Goal: Check status: Check status

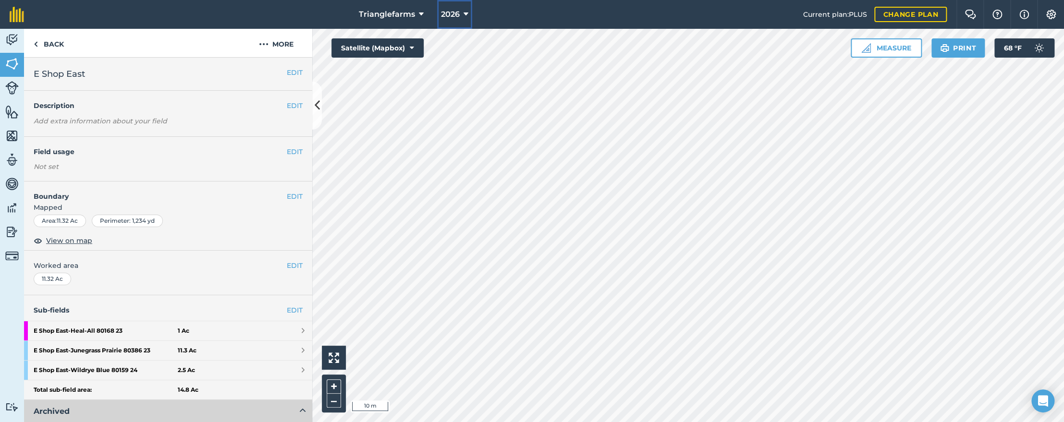
click at [453, 11] on span "2026" at bounding box center [450, 15] width 19 height 12
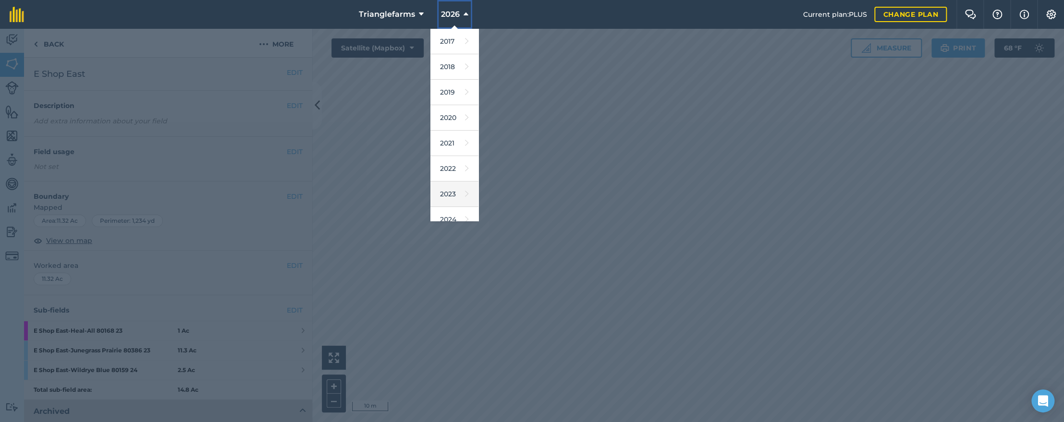
scroll to position [87, 0]
click at [452, 160] on link "2025" at bounding box center [454, 157] width 48 height 25
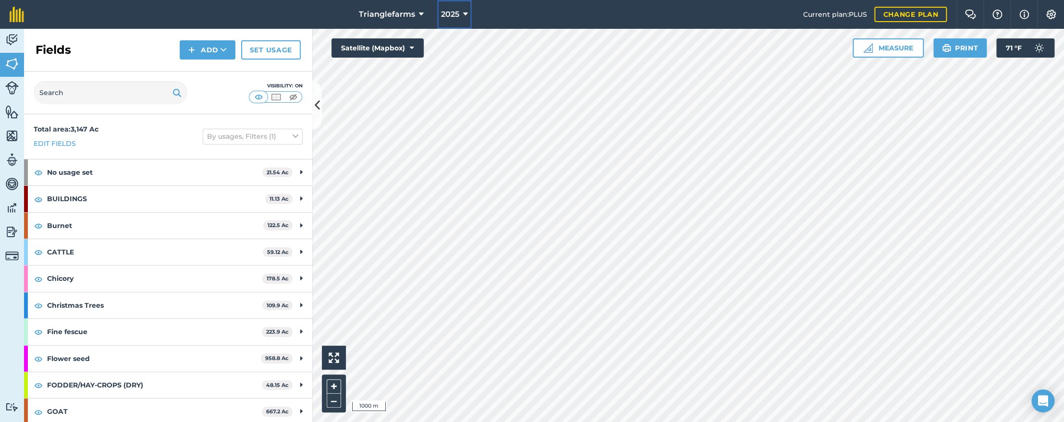
click at [454, 13] on span "2025" at bounding box center [450, 15] width 18 height 12
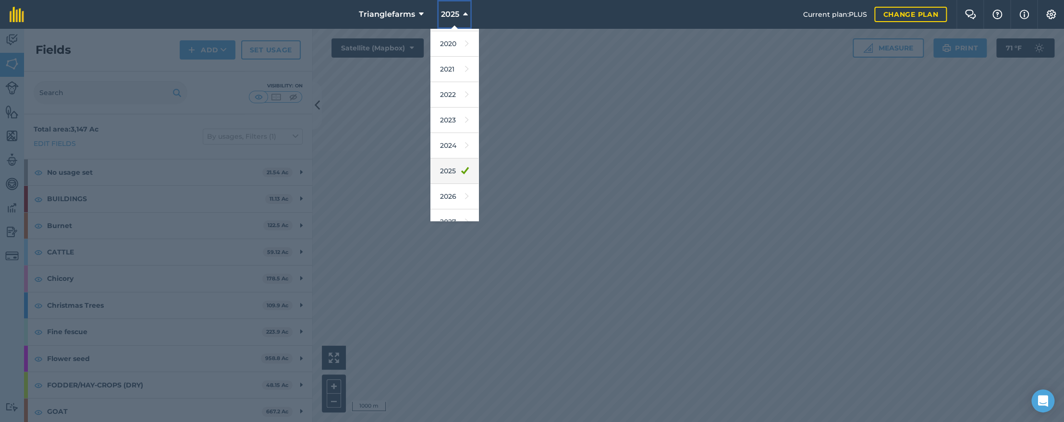
scroll to position [87, 0]
click at [449, 187] on link "2026" at bounding box center [454, 183] width 48 height 25
